Goal: Task Accomplishment & Management: Manage account settings

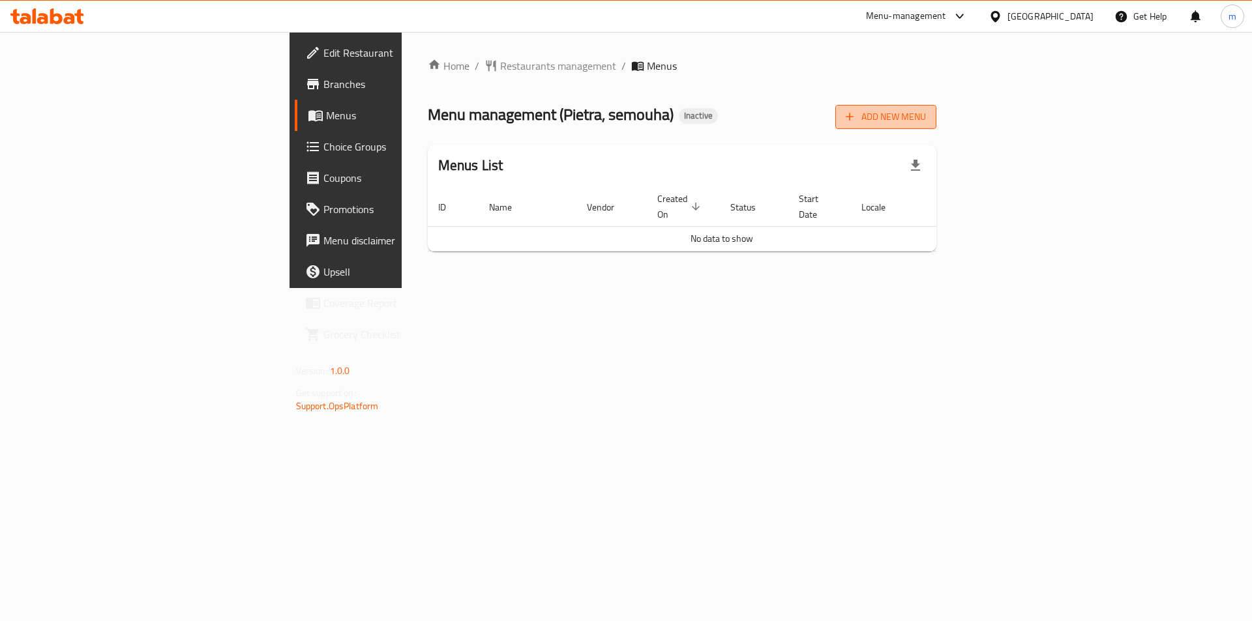
click at [926, 117] on span "Add New Menu" at bounding box center [886, 117] width 80 height 16
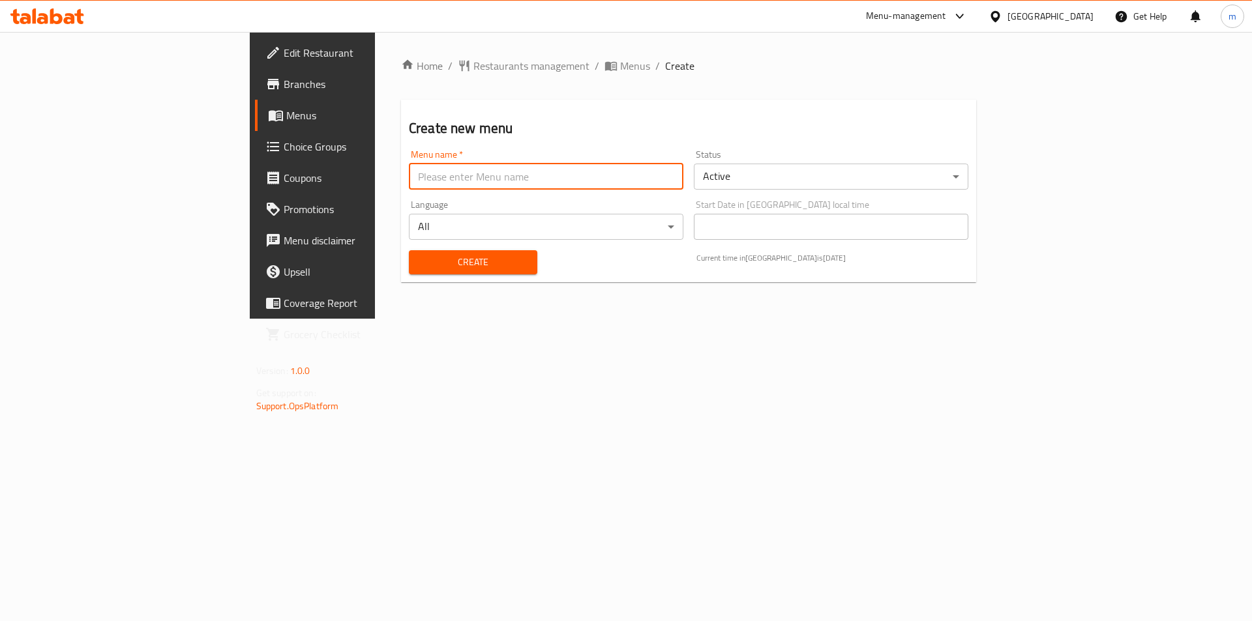
click at [663, 177] on input "text" at bounding box center [546, 177] width 275 height 26
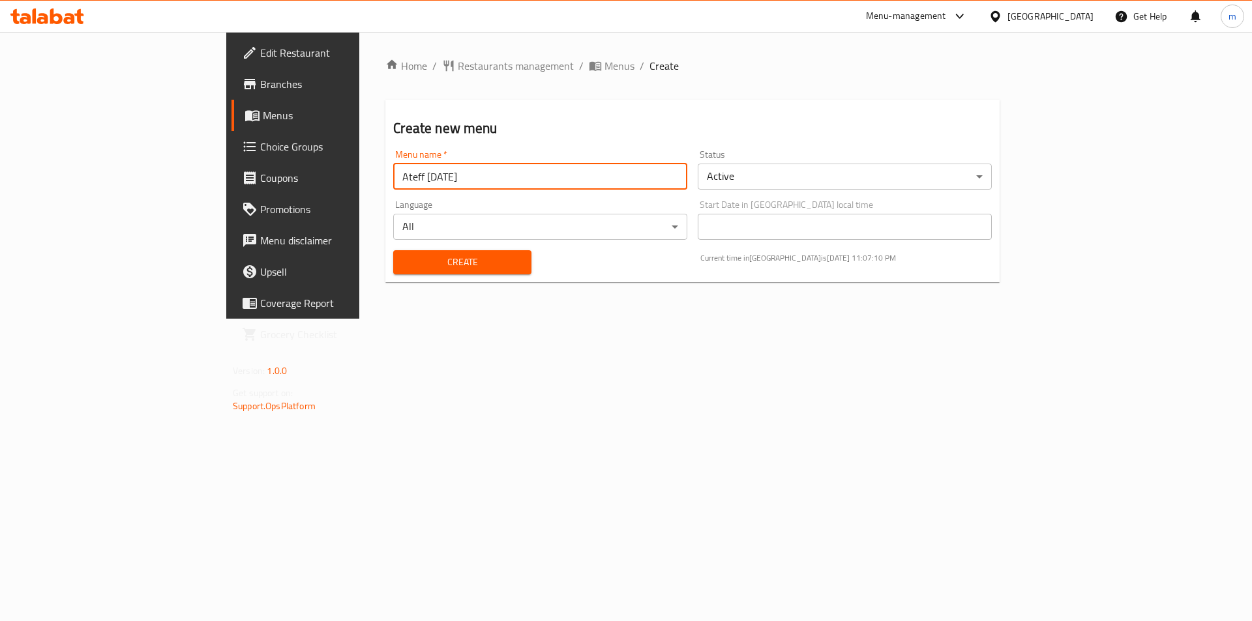
drag, startPoint x: 286, startPoint y: 177, endPoint x: 207, endPoint y: 177, distance: 79.6
click at [226, 177] on div "Edit Restaurant Branches Menus Choice Groups Coupons Promotions Menu disclaimer…" at bounding box center [625, 175] width 799 height 287
type input "[DATE]"
click at [366, 319] on div "Home / Restaurants management / Menus / Create Create new menu Menu name   * [D…" at bounding box center [692, 175] width 666 height 287
click at [404, 265] on span "Create" at bounding box center [462, 262] width 117 height 16
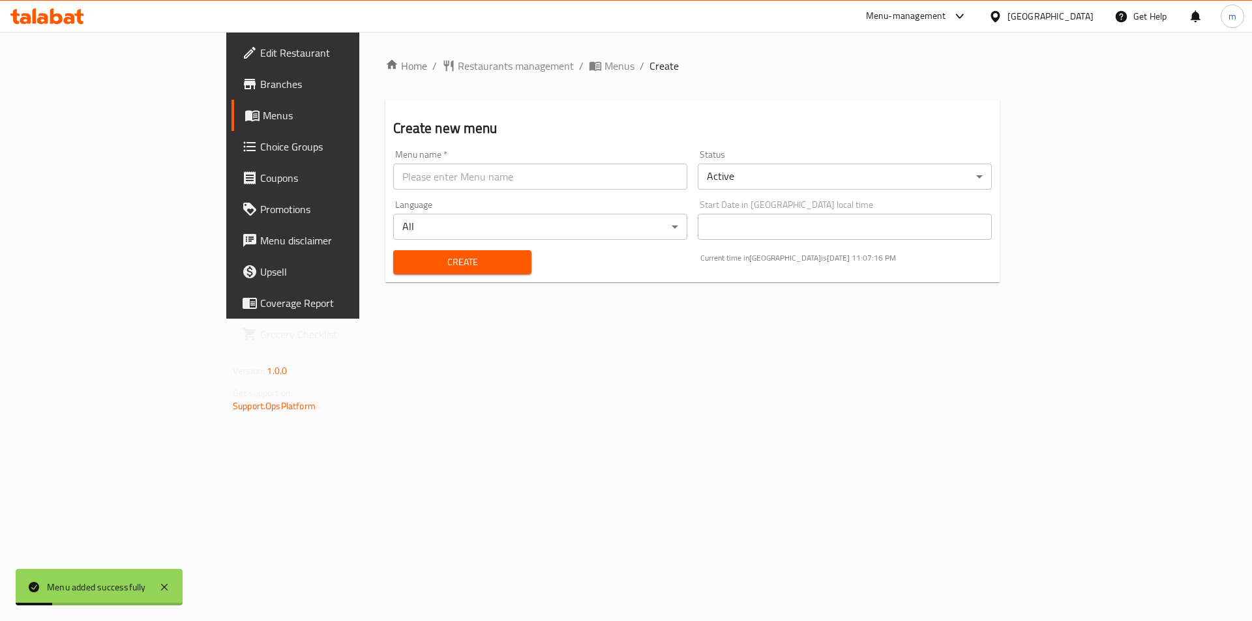
click at [263, 109] on span "Menus" at bounding box center [344, 116] width 162 height 16
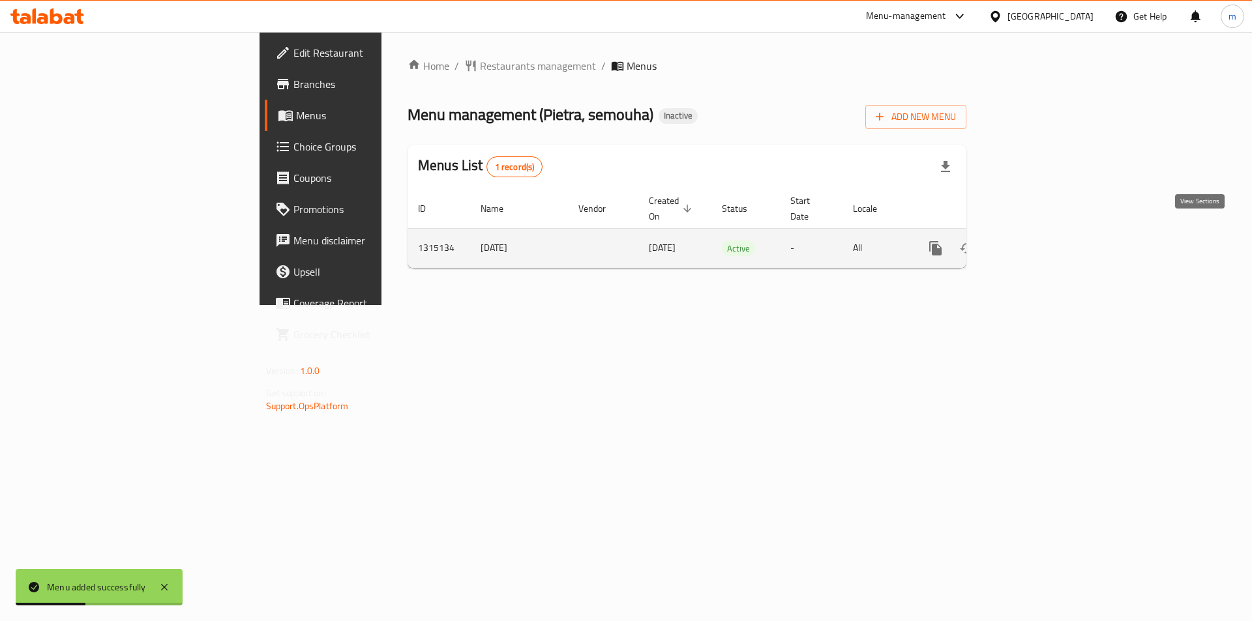
click at [1045, 237] on link "enhanced table" at bounding box center [1029, 248] width 31 height 31
